Goal: Task Accomplishment & Management: Use online tool/utility

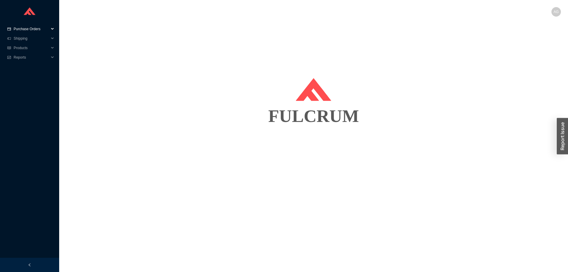
click at [24, 26] on span "Purchase Orders" at bounding box center [31, 28] width 35 height 9
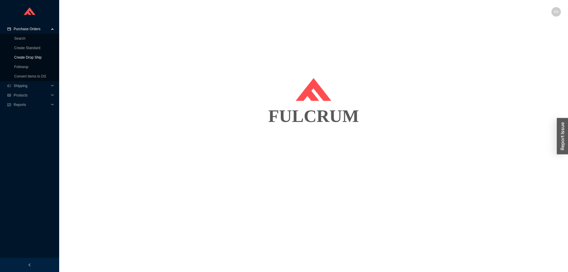
click at [28, 55] on link "Create Drop Ship" at bounding box center [28, 57] width 28 height 4
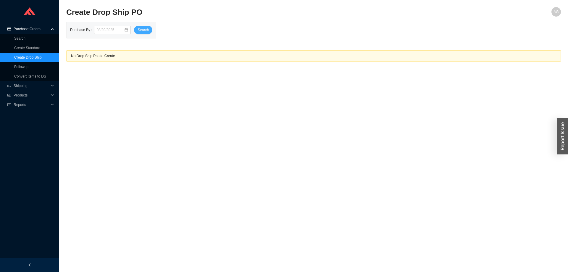
click at [138, 31] on span "Search" at bounding box center [143, 30] width 11 height 6
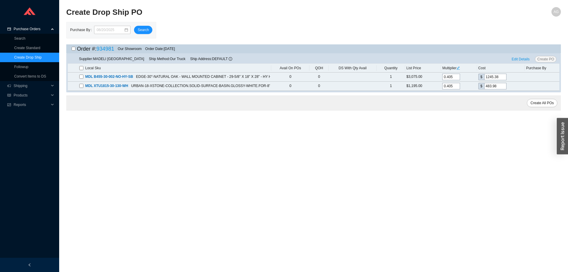
click at [83, 69] on input "checkbox" at bounding box center [81, 68] width 4 height 4
checkbox input "true"
click at [548, 59] on span "Create PO" at bounding box center [545, 59] width 17 height 6
